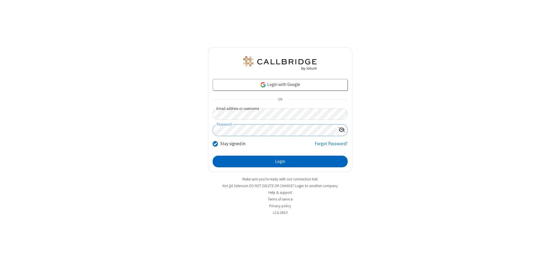
click at [280, 161] on button "Login" at bounding box center [279, 162] width 135 height 12
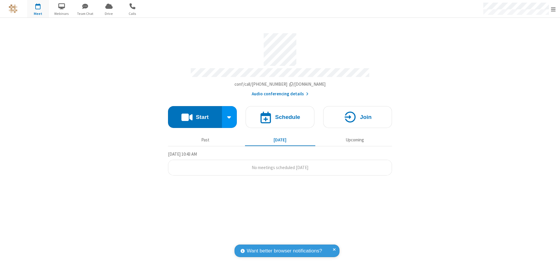
click at [553, 9] on span "Open menu" at bounding box center [552, 9] width 5 height 6
click at [519, 39] on div "Settings" at bounding box center [518, 39] width 81 height 16
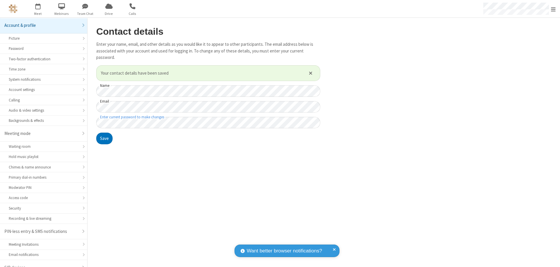
scroll to position [8, 0]
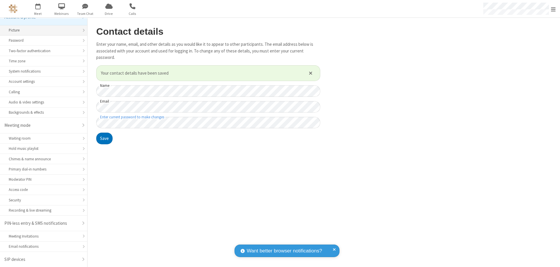
click at [41, 30] on div "Picture" at bounding box center [44, 30] width 70 height 6
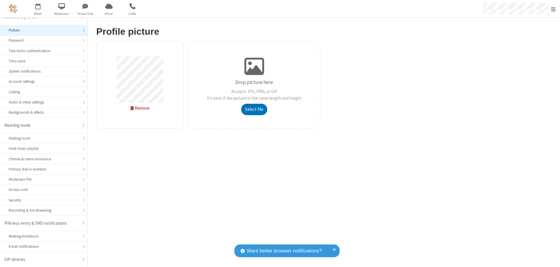
type input "C:\fakepath\avatar_image_test_2.jpg"
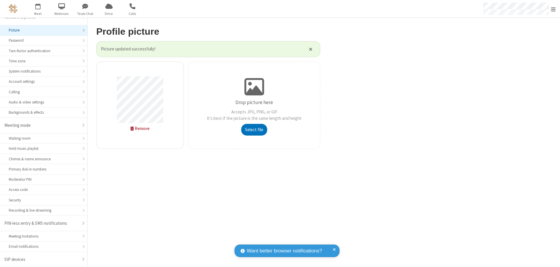
click at [553, 9] on span "Open menu" at bounding box center [552, 9] width 5 height 6
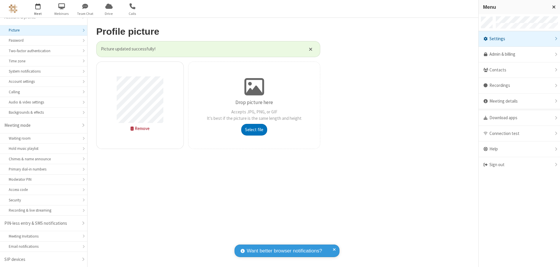
click at [38, 9] on span "button" at bounding box center [38, 6] width 22 height 10
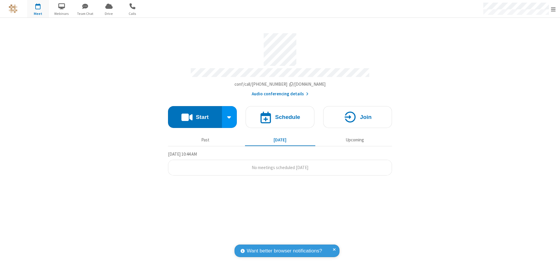
click at [195, 114] on button "Start" at bounding box center [195, 117] width 54 height 22
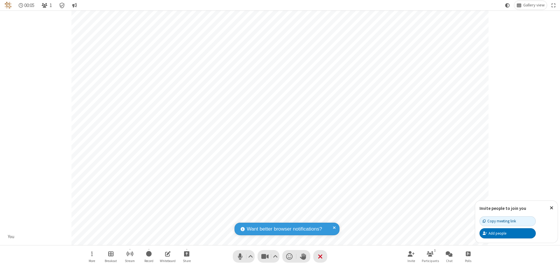
click at [45, 5] on span "Open participant list" at bounding box center [45, 6] width 6 height 6
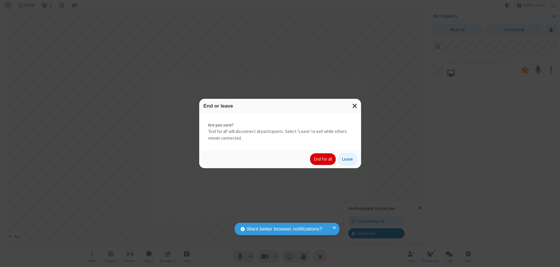
click at [323, 159] on button "End for all" at bounding box center [323, 159] width 26 height 12
